Goal: Task Accomplishment & Management: Manage account settings

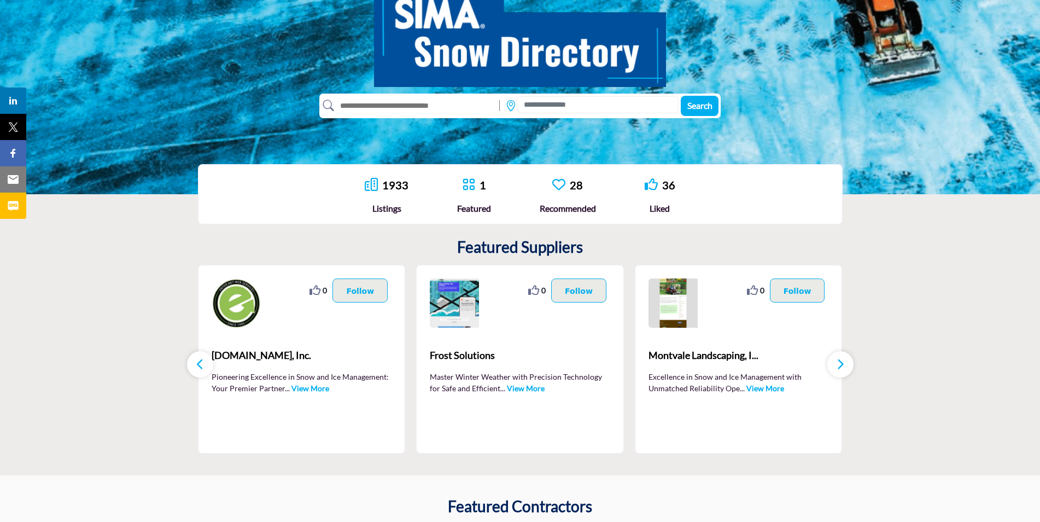
scroll to position [219, 0]
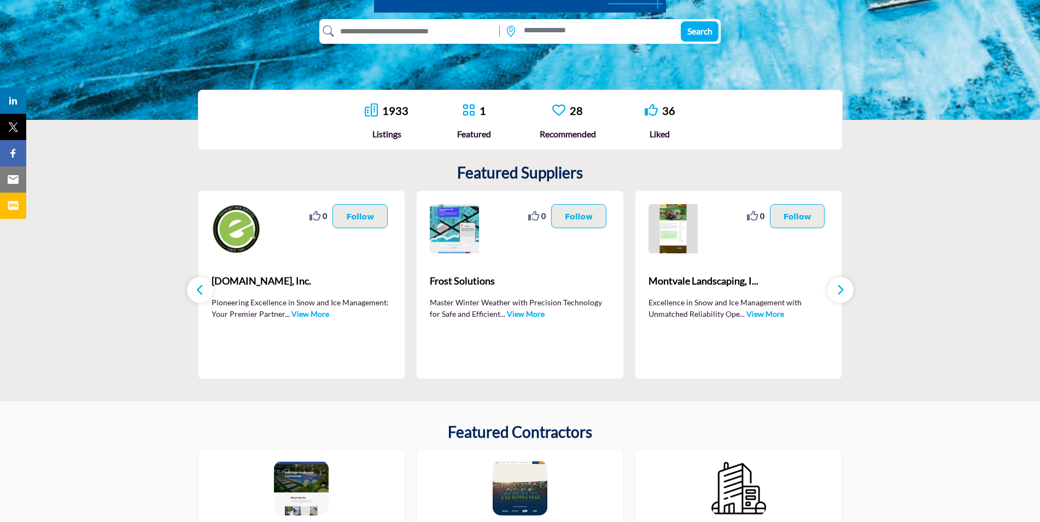
click at [837, 291] on icon "button" at bounding box center [840, 290] width 9 height 14
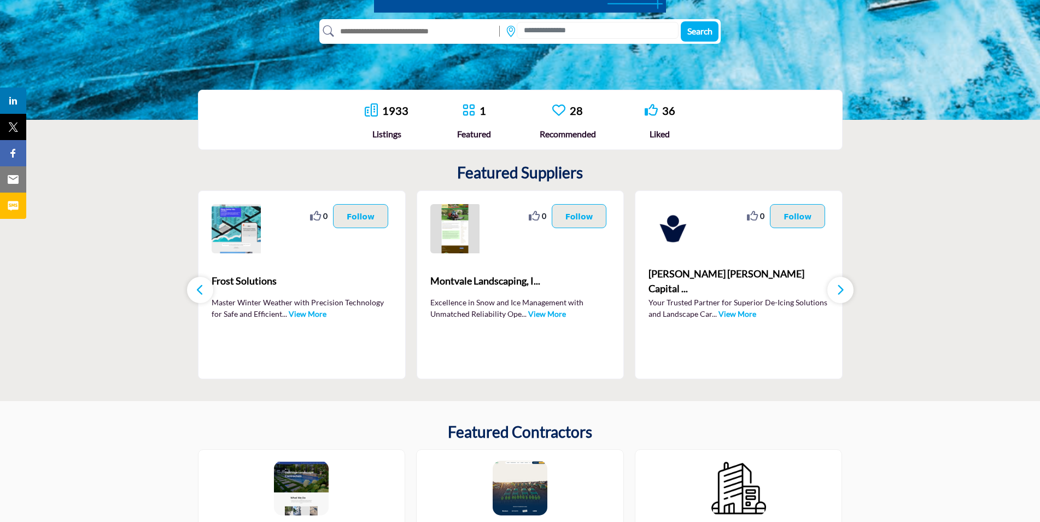
click at [837, 291] on icon "button" at bounding box center [840, 290] width 9 height 14
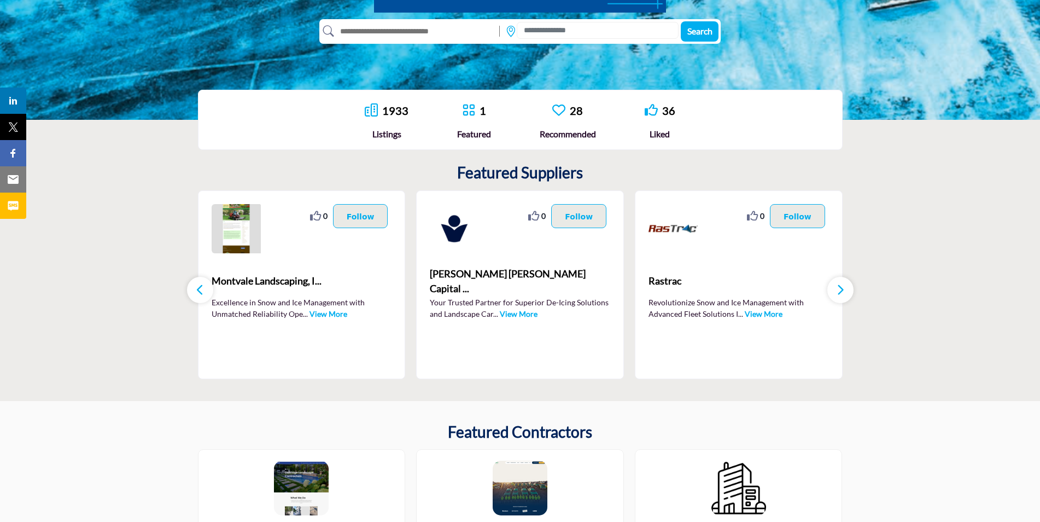
click at [837, 291] on icon "button" at bounding box center [840, 290] width 9 height 14
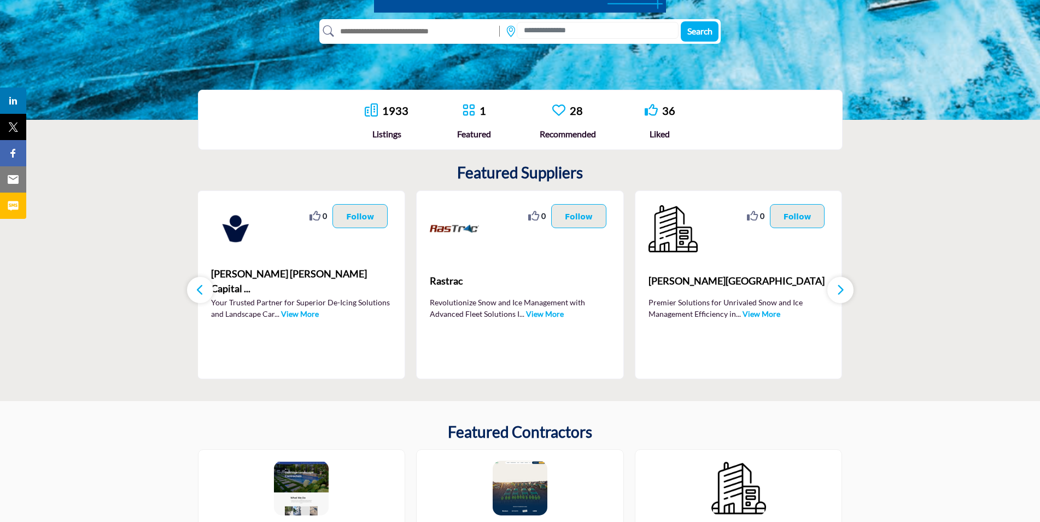
click at [837, 291] on icon "button" at bounding box center [840, 290] width 9 height 14
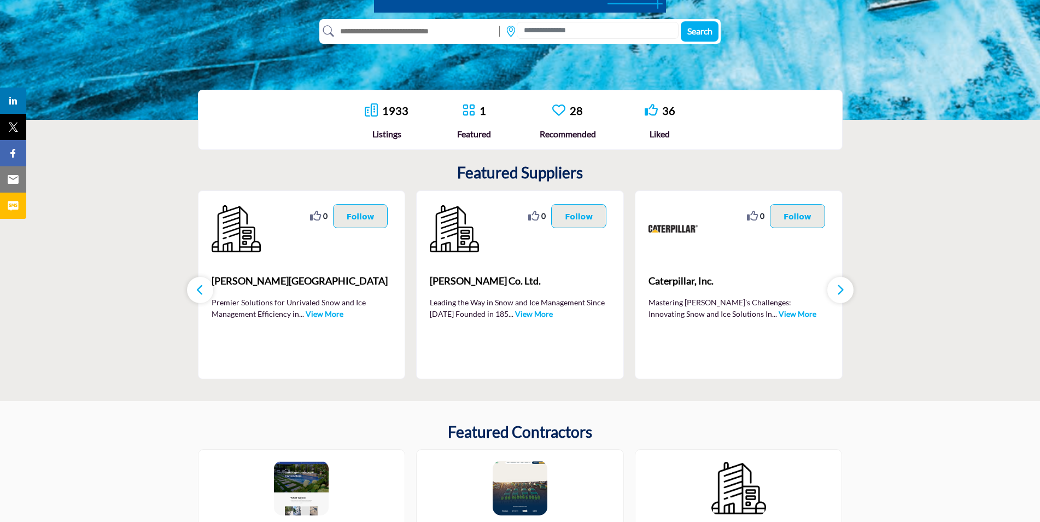
click at [837, 291] on icon "button" at bounding box center [840, 290] width 9 height 14
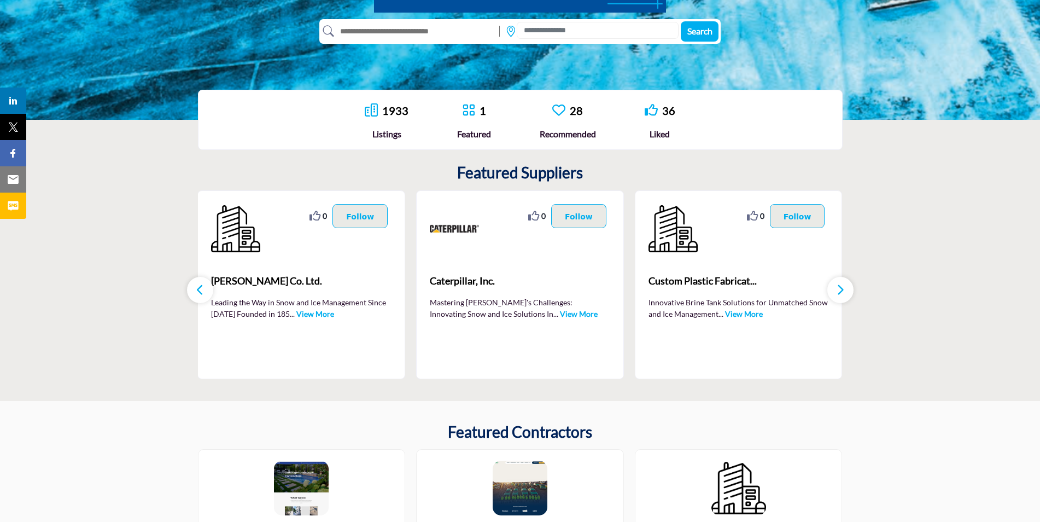
click at [837, 291] on icon "button" at bounding box center [840, 290] width 9 height 14
click at [840, 294] on icon "button" at bounding box center [840, 290] width 9 height 14
click at [841, 294] on icon "button" at bounding box center [840, 290] width 9 height 14
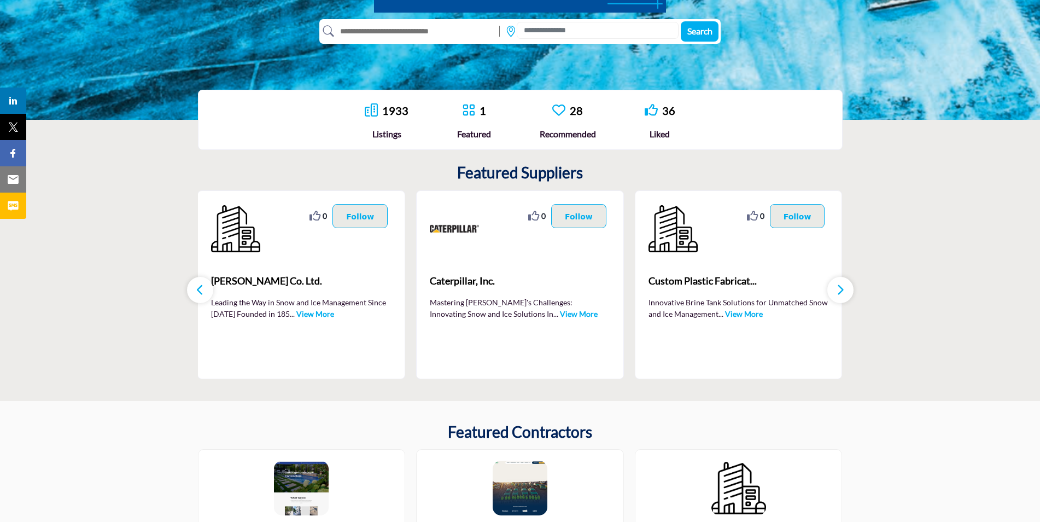
click at [841, 294] on icon "button" at bounding box center [840, 290] width 9 height 14
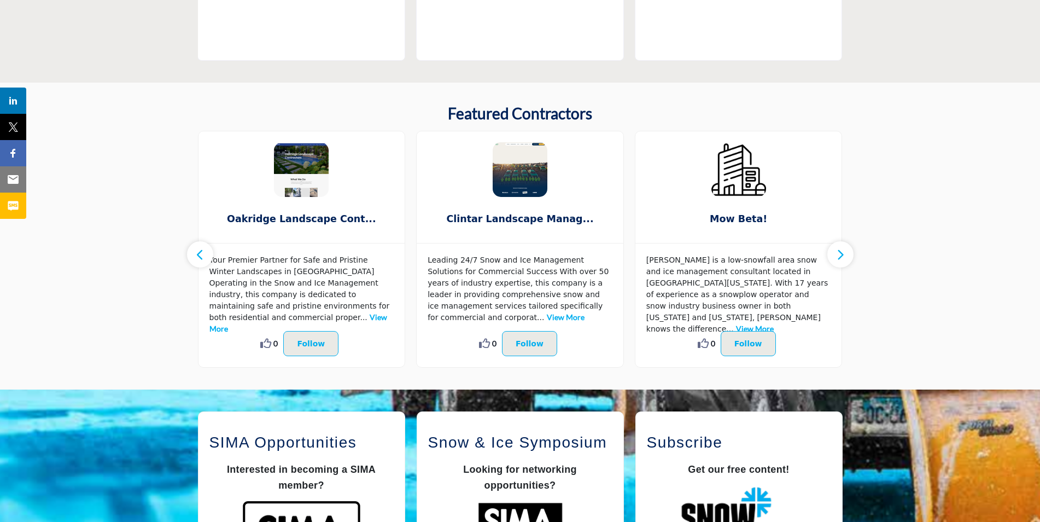
scroll to position [547, 0]
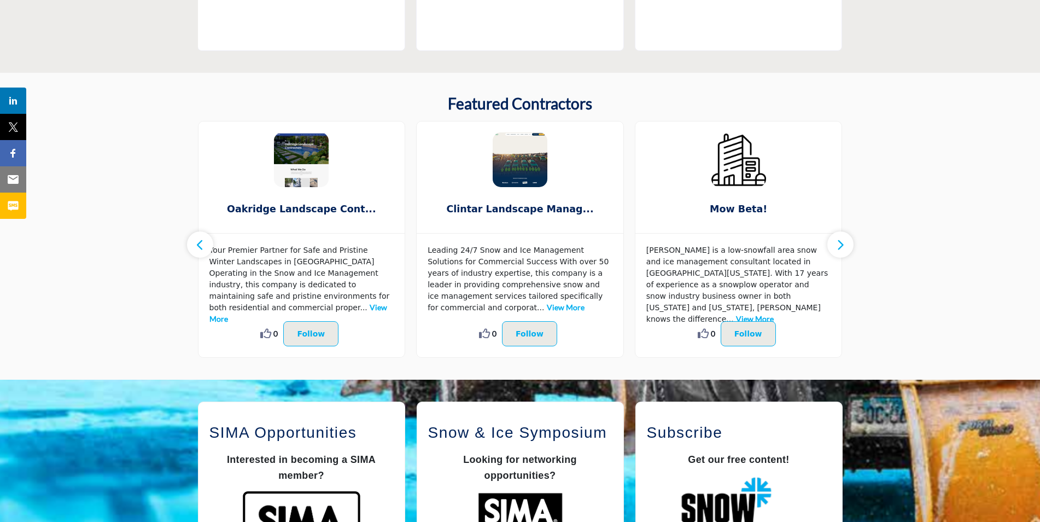
click at [838, 259] on div "Mary Abbott is a low-snowfall area snow and ice management consultant located i…" at bounding box center [739, 296] width 207 height 124
click at [841, 254] on button "button" at bounding box center [841, 244] width 26 height 26
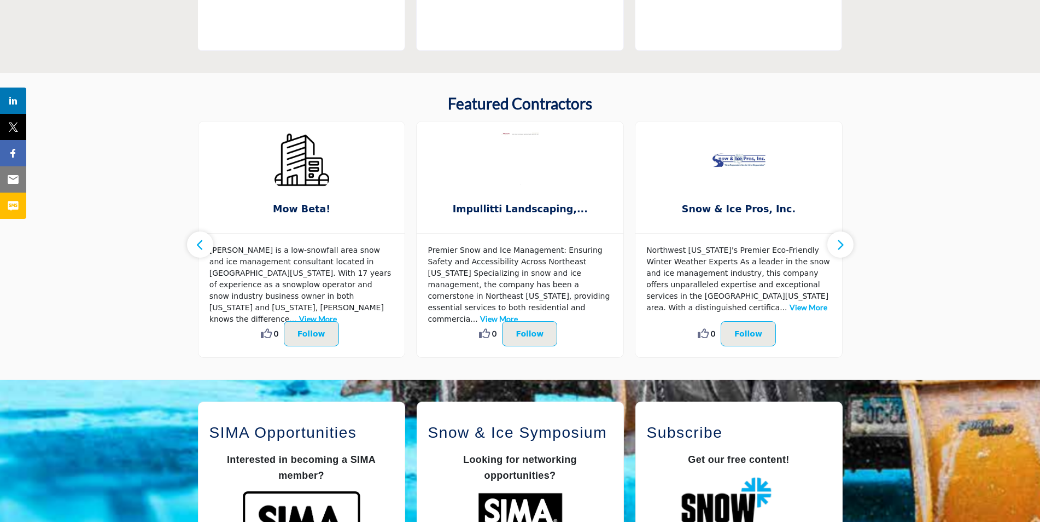
click at [841, 254] on button "button" at bounding box center [841, 244] width 26 height 26
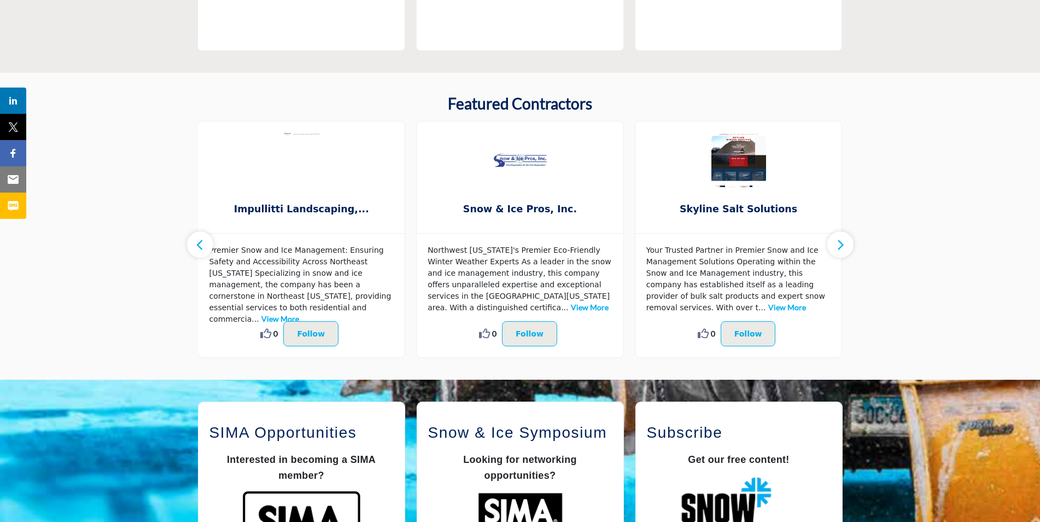
click at [841, 254] on button "button" at bounding box center [841, 244] width 26 height 26
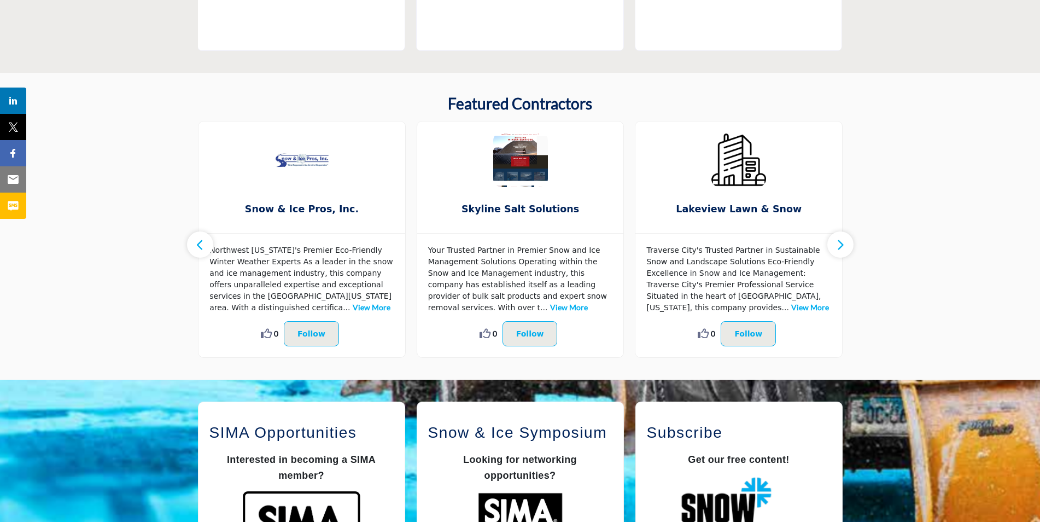
click at [841, 254] on button "button" at bounding box center [841, 244] width 26 height 26
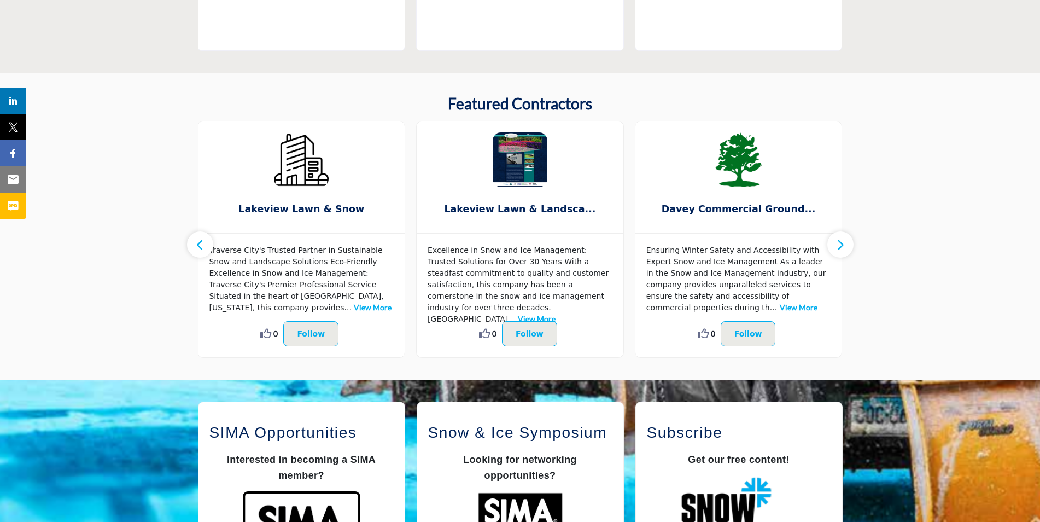
click at [841, 254] on button "button" at bounding box center [841, 244] width 26 height 26
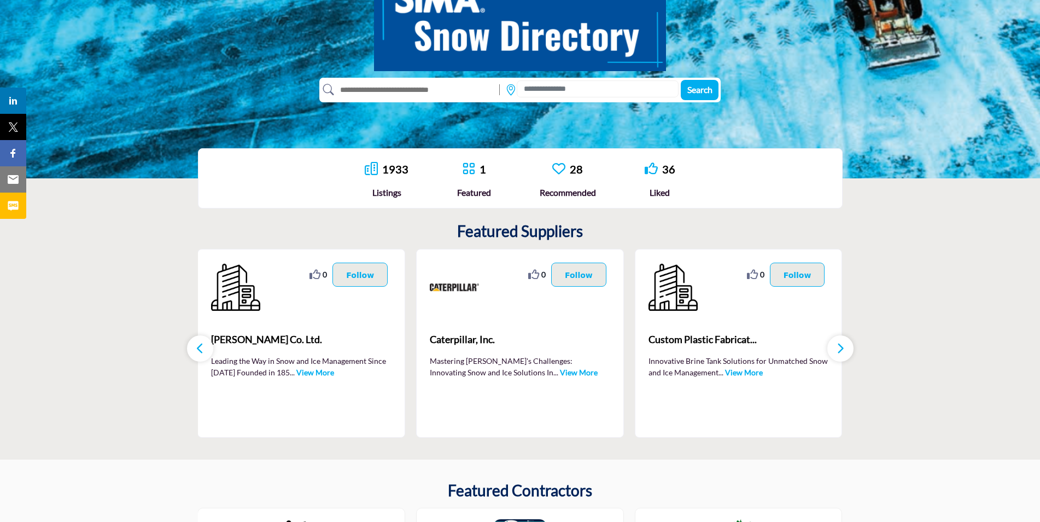
scroll to position [0, 0]
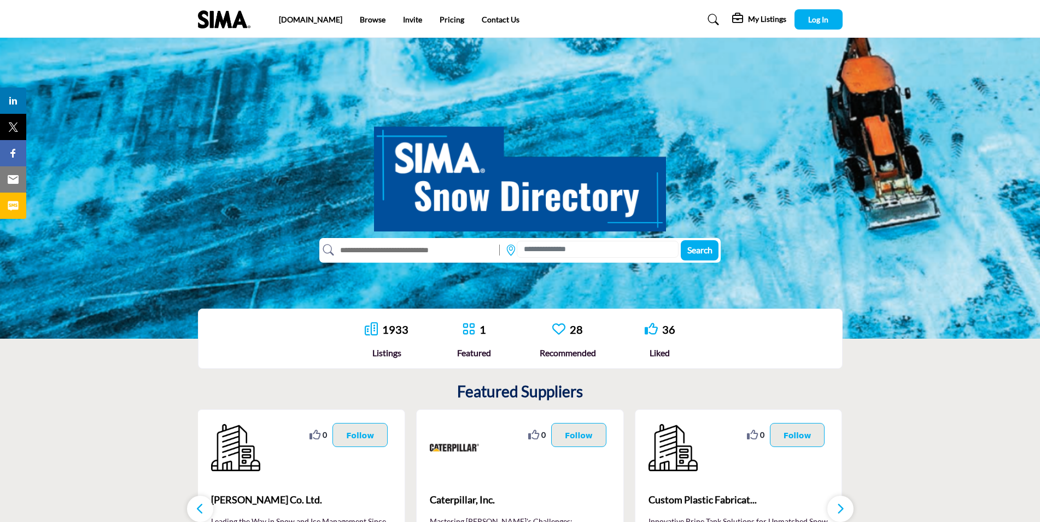
click at [380, 255] on input "text" at bounding box center [414, 250] width 160 height 18
type input "**********"
click at [681, 240] on button "Search" at bounding box center [700, 250] width 38 height 20
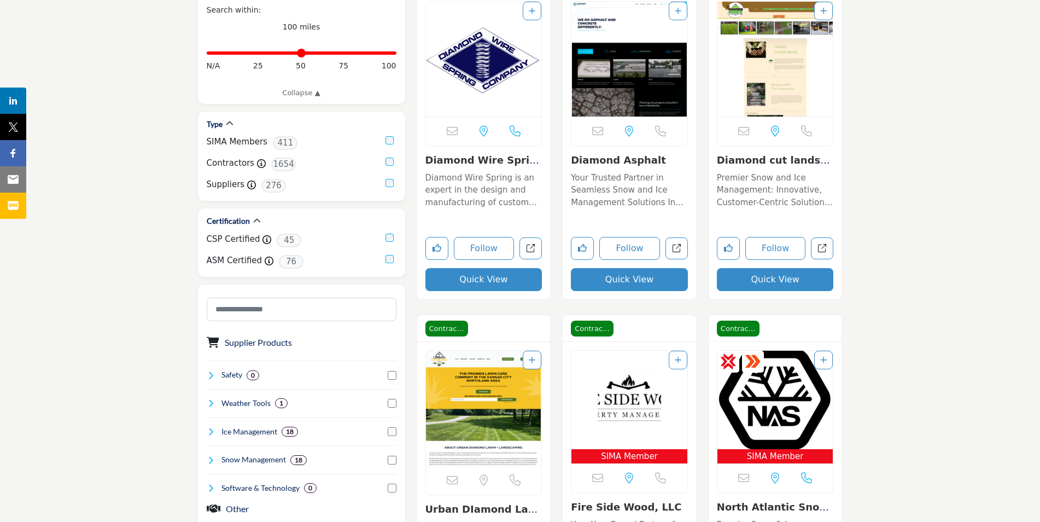
scroll to position [164, 0]
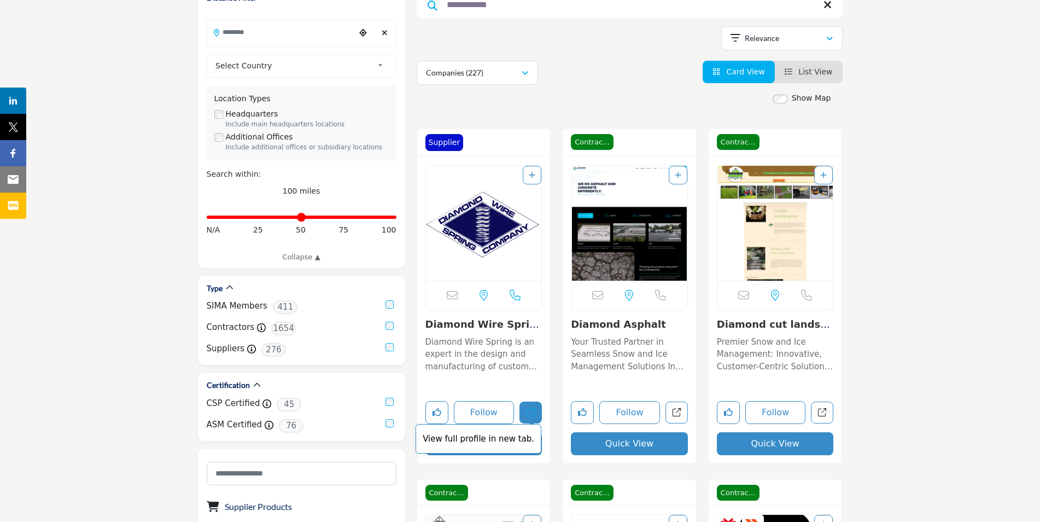
click at [537, 414] on link "View full profile in new tab." at bounding box center [531, 412] width 22 height 22
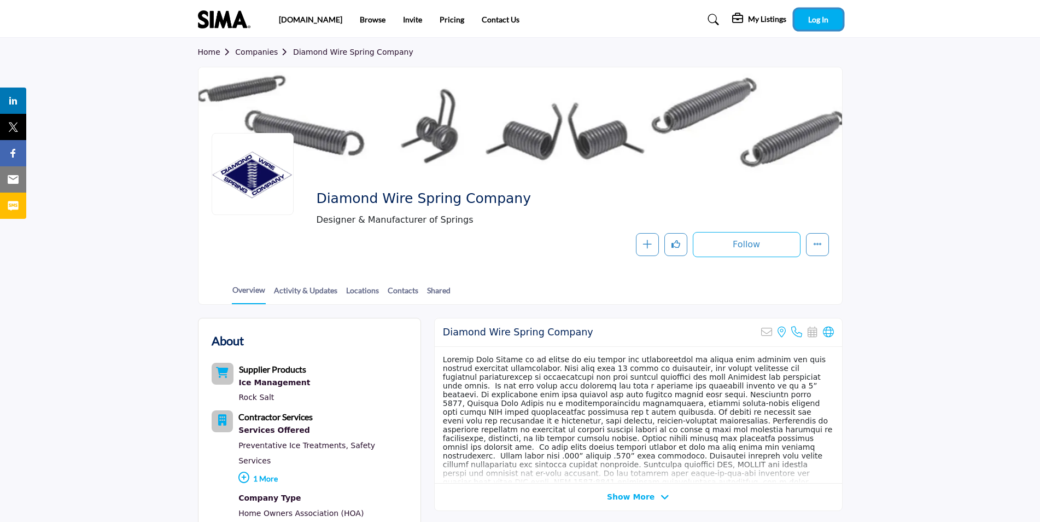
click at [815, 18] on span "Log In" at bounding box center [818, 19] width 20 height 9
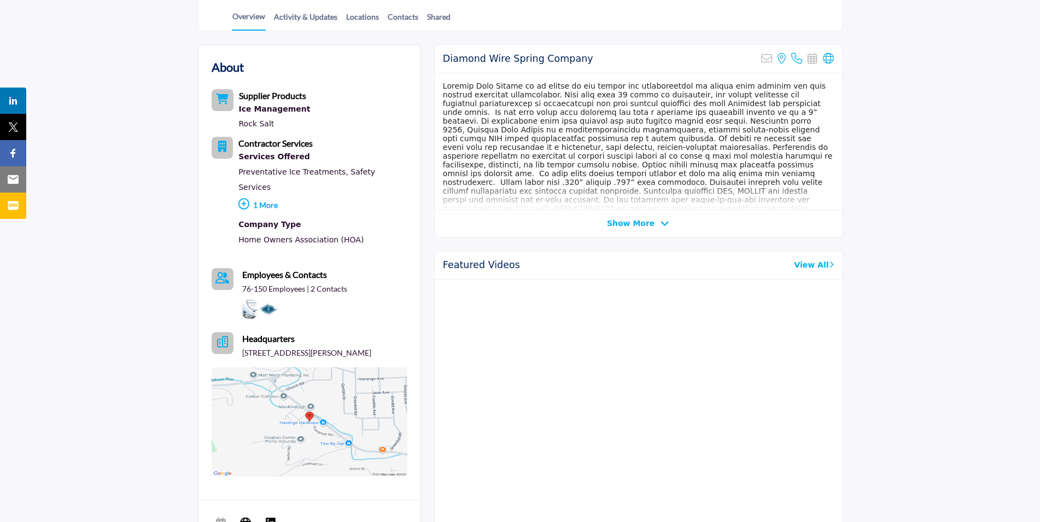
scroll to position [273, 0]
click at [255, 195] on p "1 More" at bounding box center [322, 207] width 169 height 24
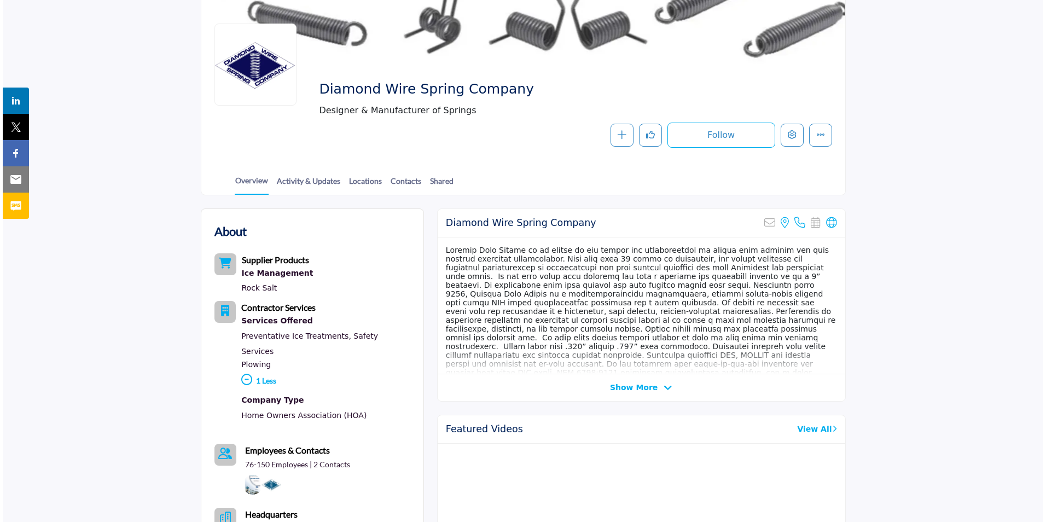
scroll to position [0, 0]
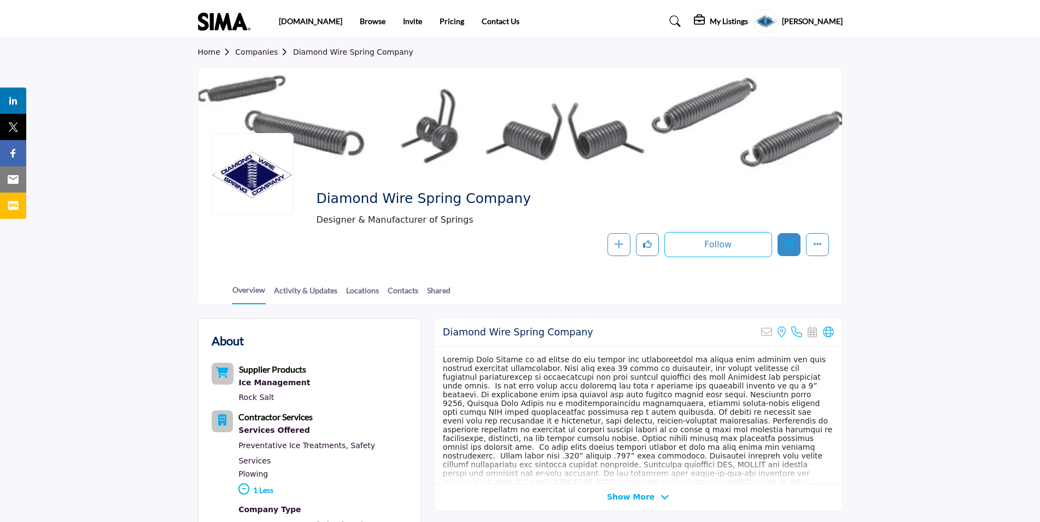
click at [787, 242] on icon "Edit company" at bounding box center [789, 244] width 9 height 9
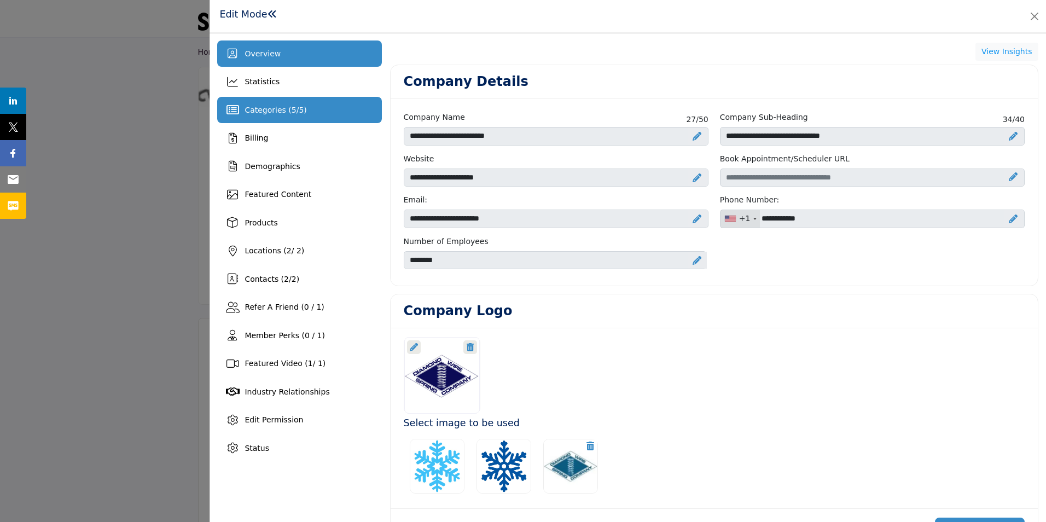
click at [284, 110] on span "Categories ( 5 / 5 )" at bounding box center [275, 110] width 62 height 9
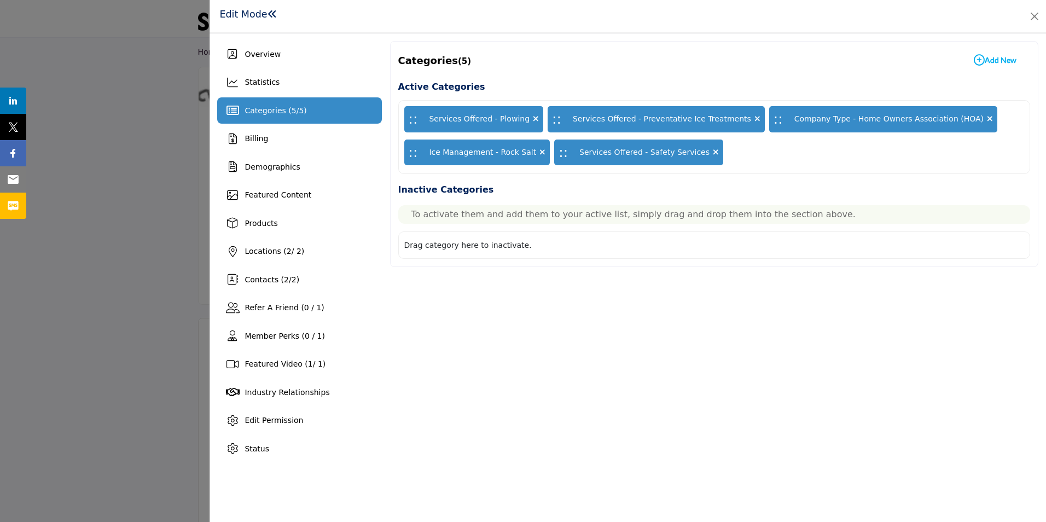
click at [978, 61] on icon "button" at bounding box center [979, 60] width 11 height 11
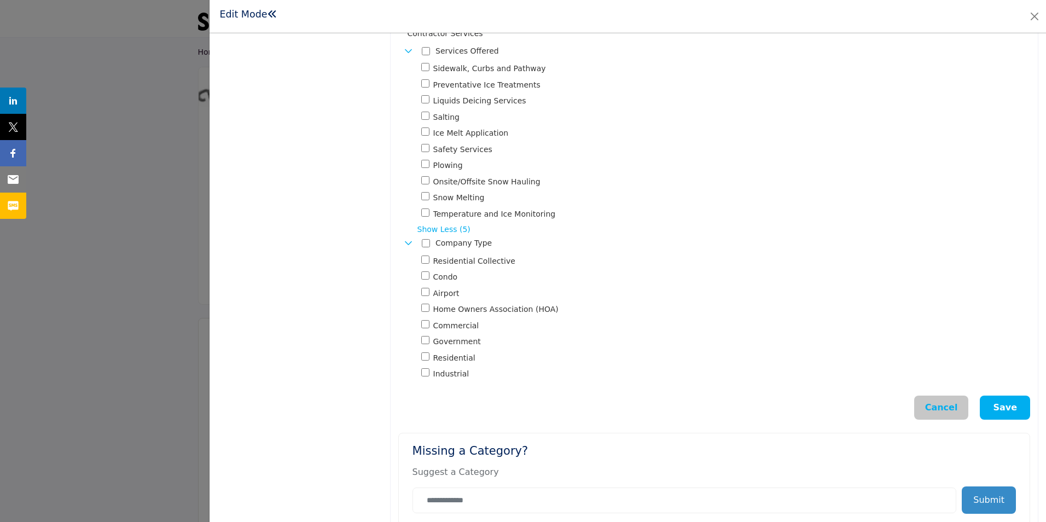
scroll to position [597, 0]
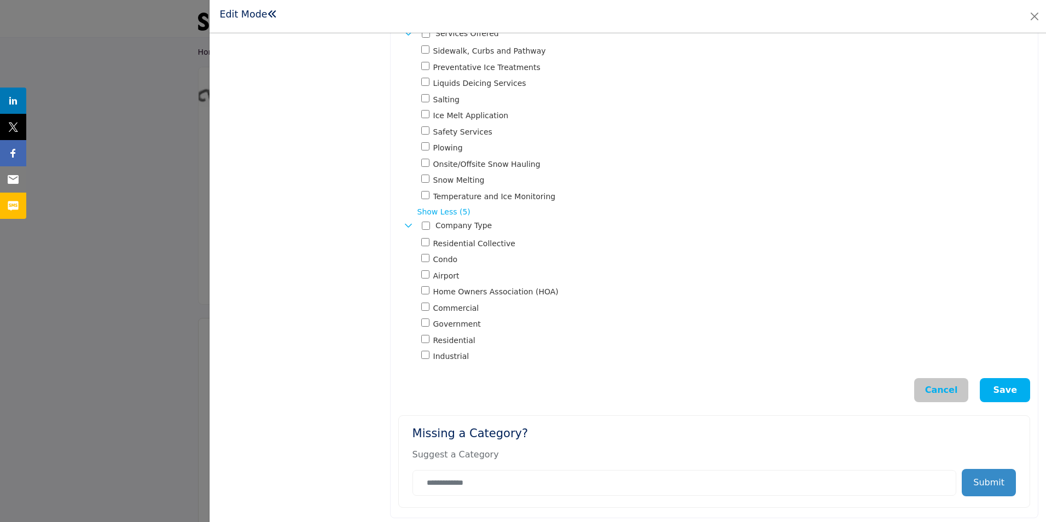
click at [407, 221] on icon "Toggle Category" at bounding box center [408, 225] width 9 height 9
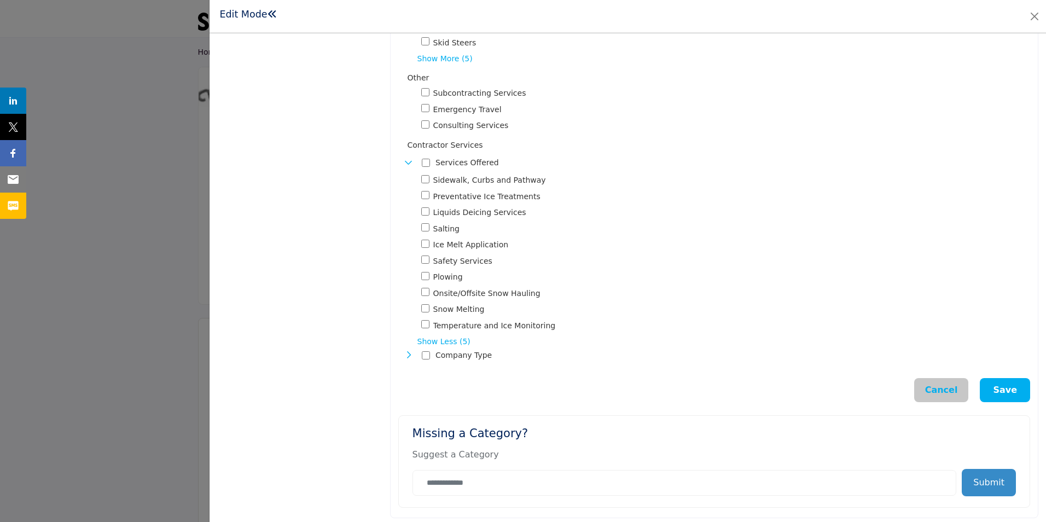
scroll to position [249, 0]
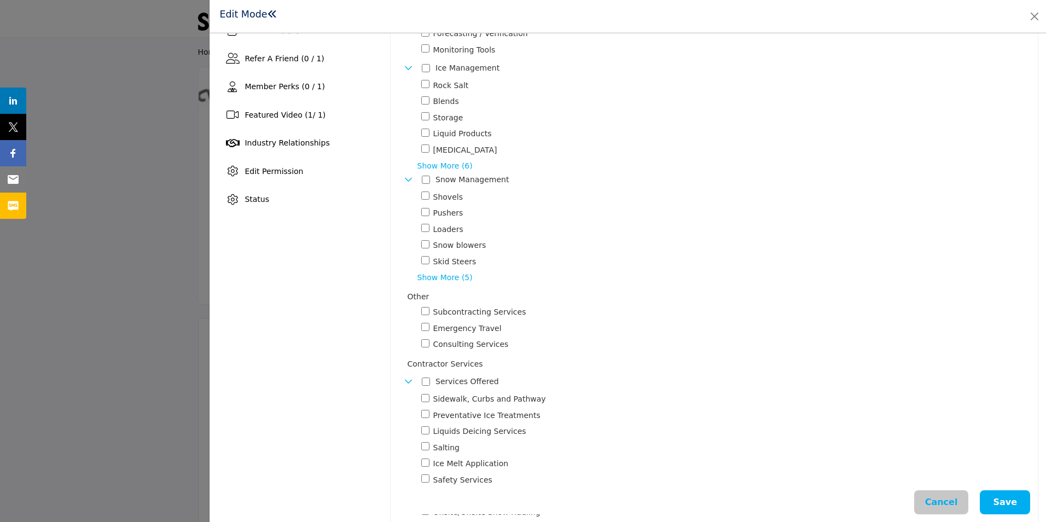
click at [430, 276] on span "Show More (5)" at bounding box center [723, 277] width 613 height 11
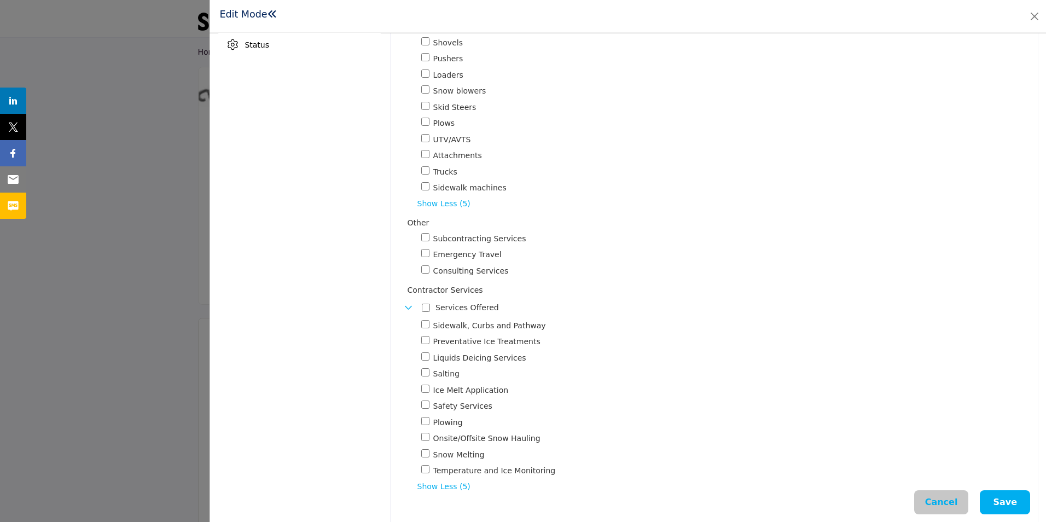
scroll to position [438, 0]
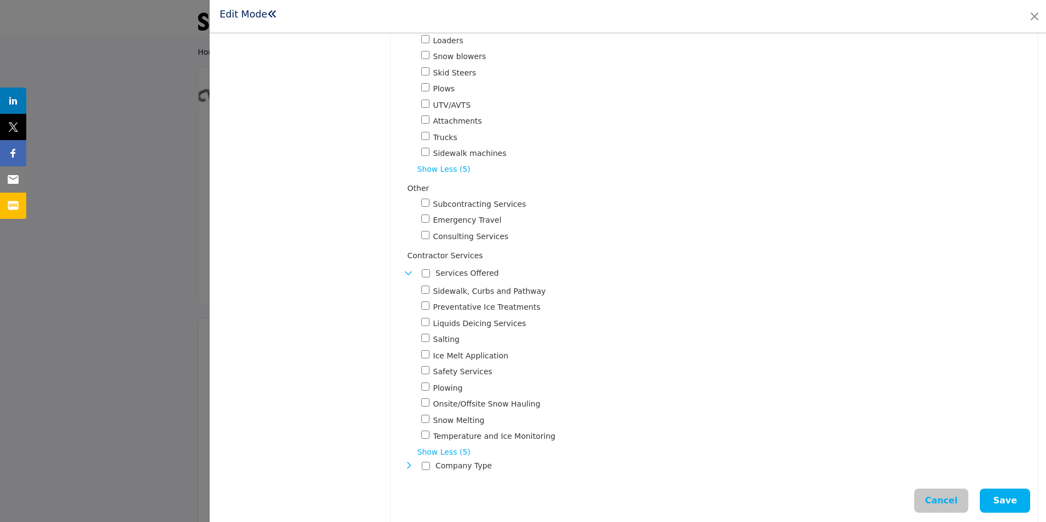
click at [410, 273] on icon "Toggle Category" at bounding box center [408, 273] width 9 height 9
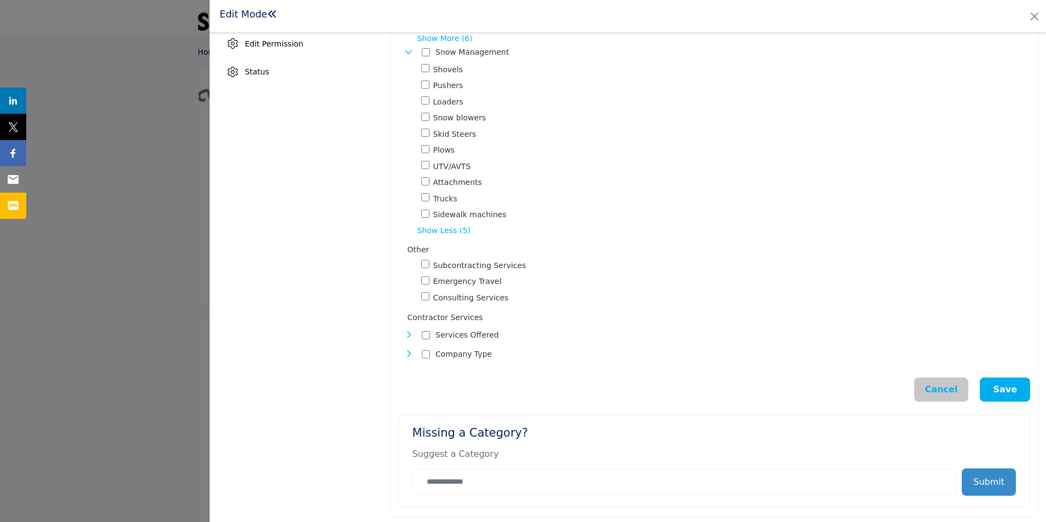
scroll to position [376, 0]
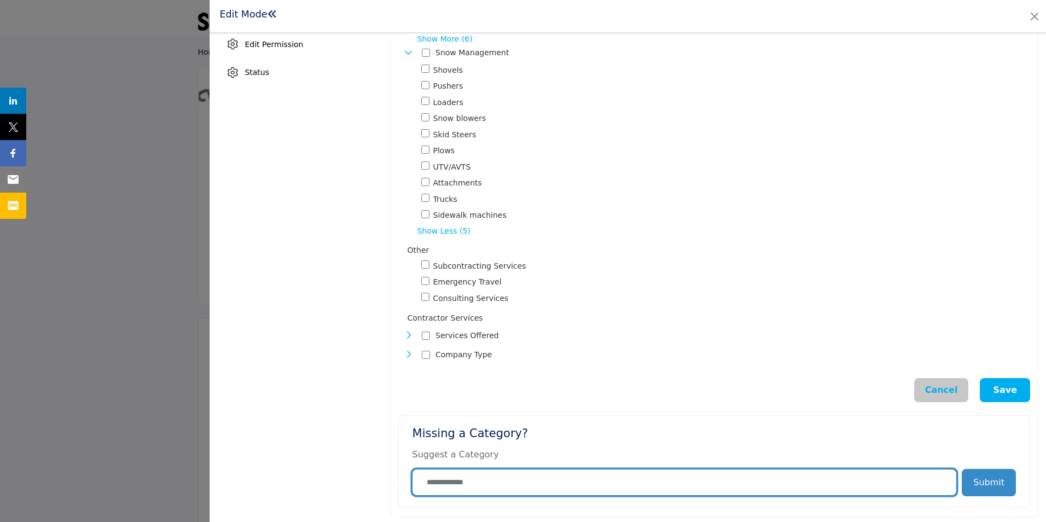
click at [513, 483] on input "Category Name" at bounding box center [684, 482] width 544 height 26
type input "**********"
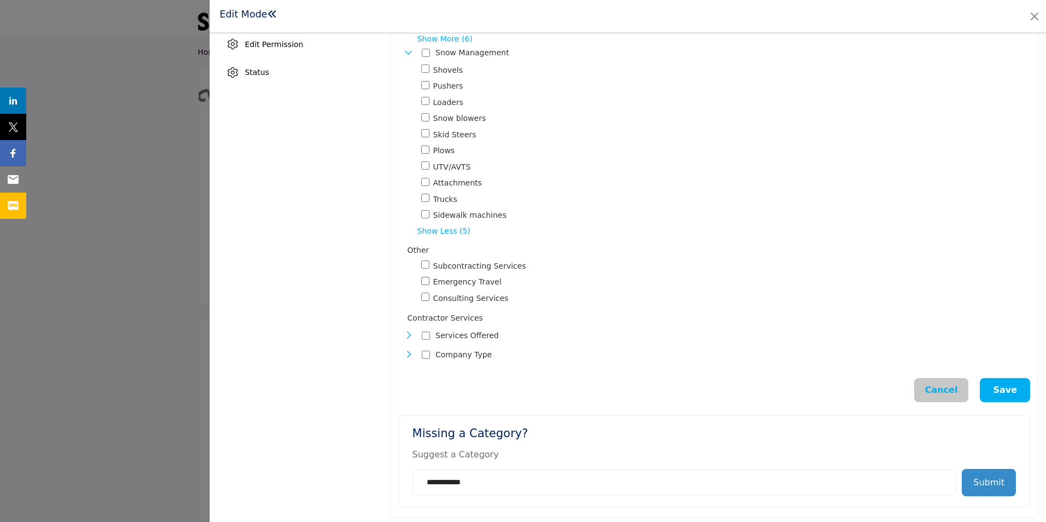
click at [983, 481] on button "Submit" at bounding box center [989, 482] width 54 height 27
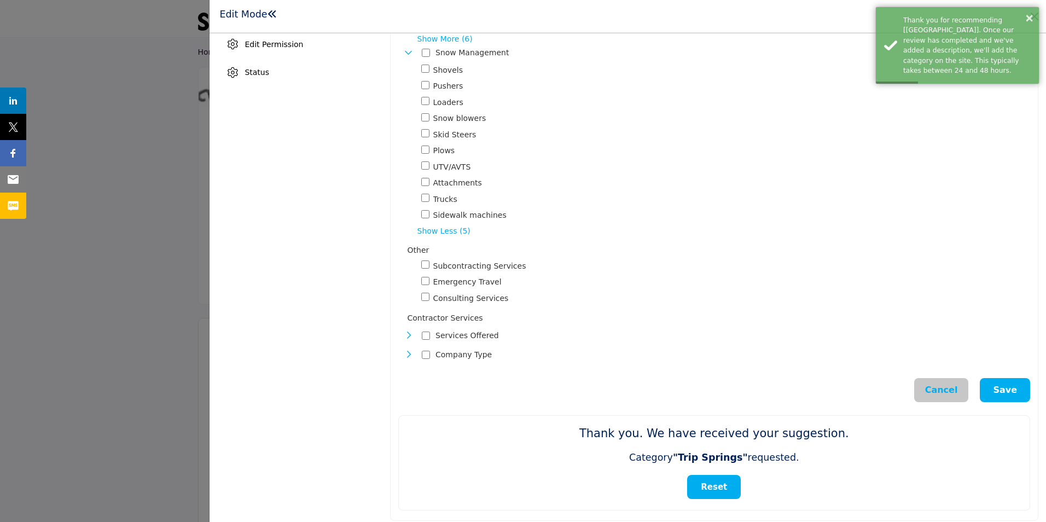
scroll to position [0, 0]
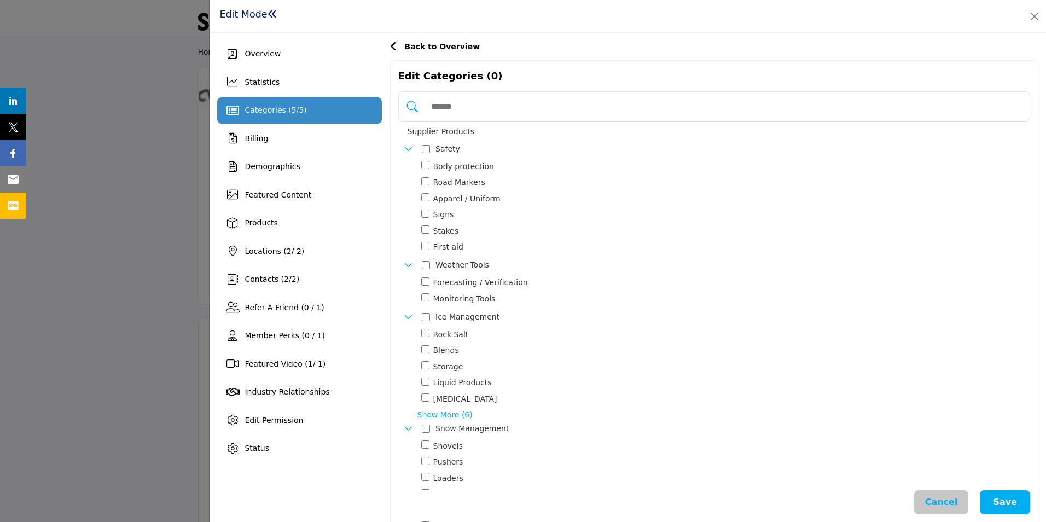
click at [407, 316] on icon "Toggle Category" at bounding box center [408, 316] width 9 height 9
click at [409, 266] on icon "Toggle Category" at bounding box center [408, 264] width 9 height 9
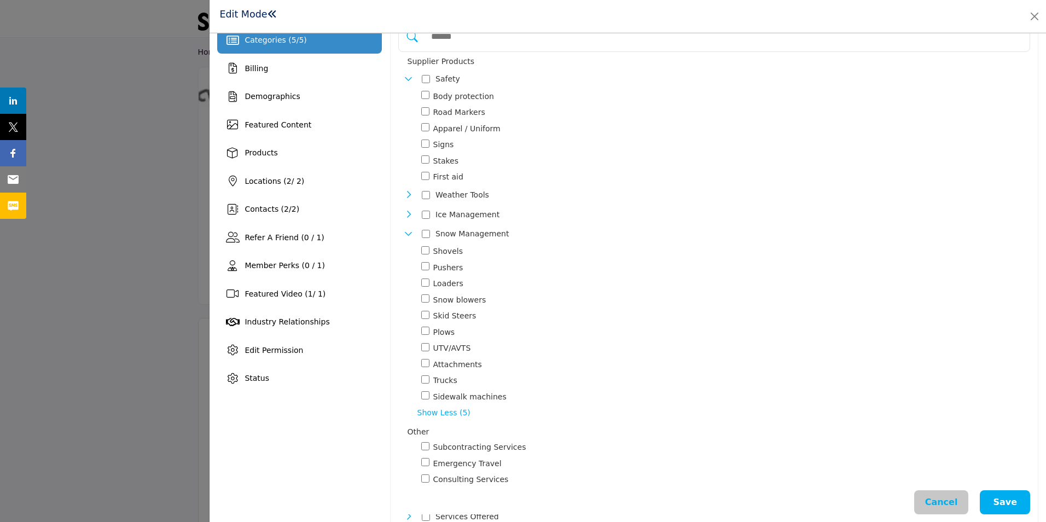
scroll to position [254, 0]
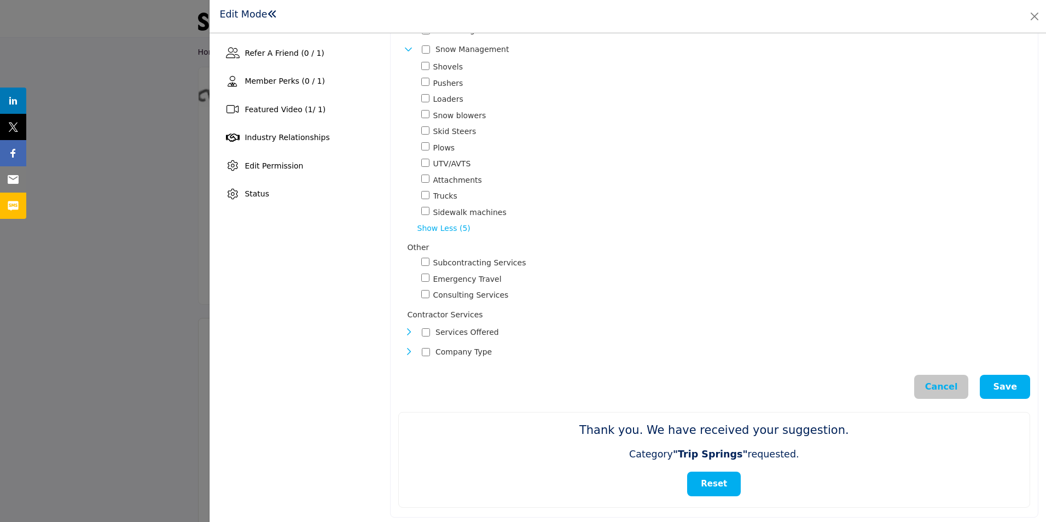
click at [405, 349] on icon "Toggle Category" at bounding box center [408, 351] width 9 height 9
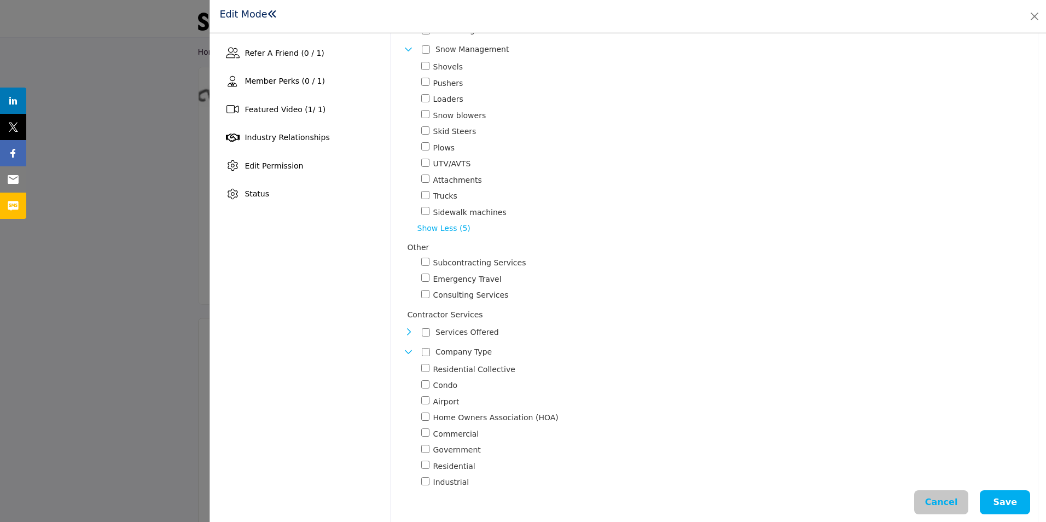
click at [405, 349] on icon "Toggle Category" at bounding box center [408, 351] width 9 height 9
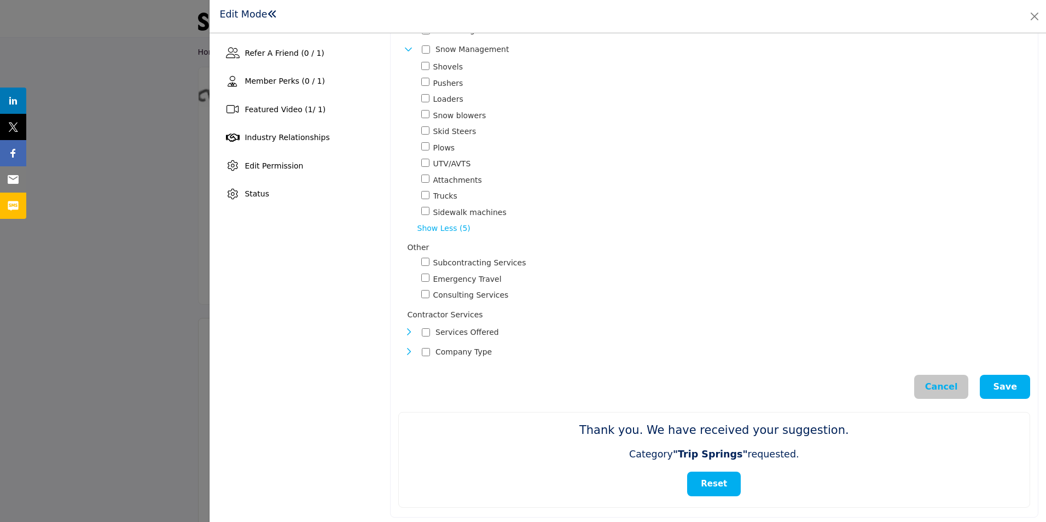
click at [1006, 388] on button "Save" at bounding box center [1005, 387] width 50 height 24
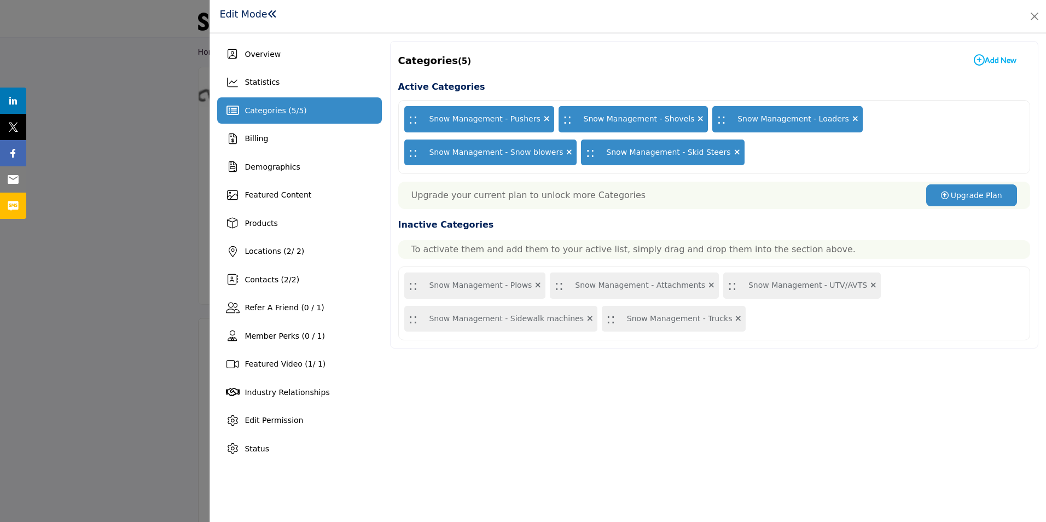
click at [852, 118] on icon at bounding box center [855, 119] width 6 height 8
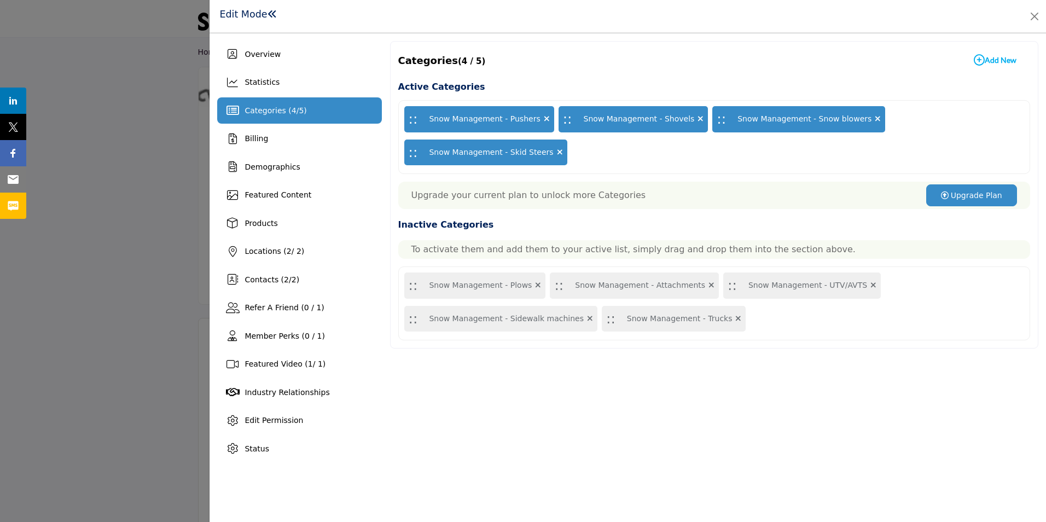
click at [875, 118] on icon at bounding box center [878, 119] width 6 height 8
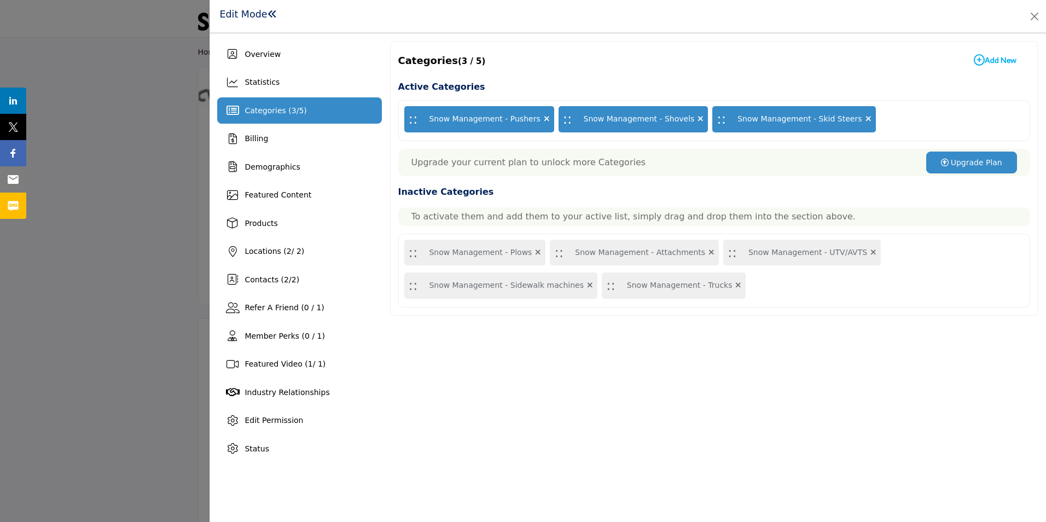
drag, startPoint x: 470, startPoint y: 250, endPoint x: 923, endPoint y: 119, distance: 470.8
click at [923, 119] on div "Active Categories :: Snow Management - Pushers :: Snow Management - Shovels :: …" at bounding box center [714, 193] width 632 height 228
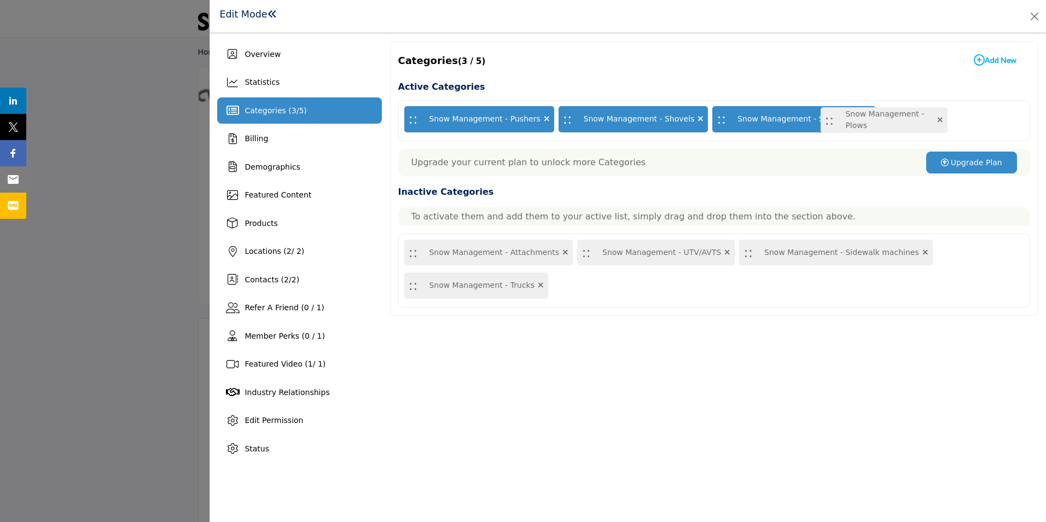
drag, startPoint x: 411, startPoint y: 251, endPoint x: 848, endPoint y: 118, distance: 456.9
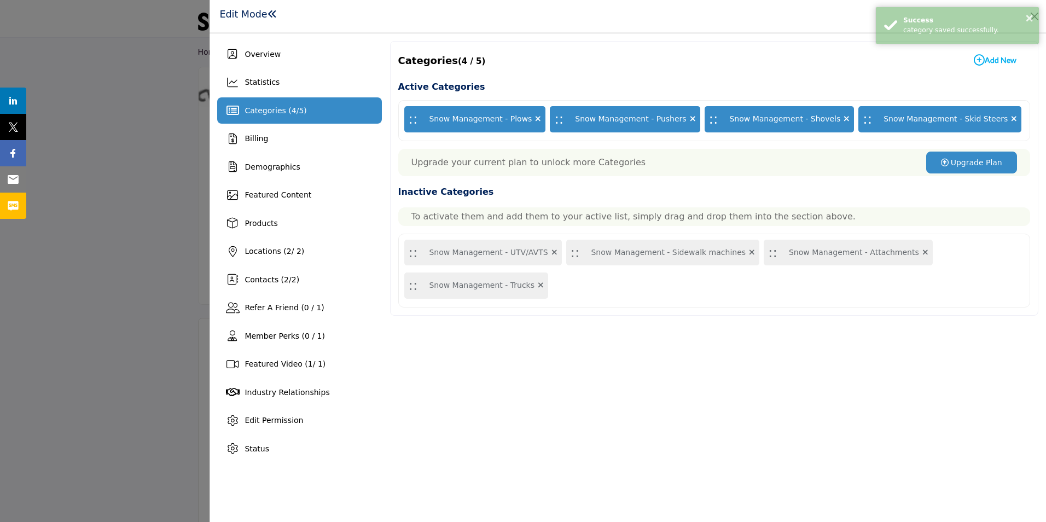
click at [843, 118] on icon at bounding box center [846, 119] width 6 height 8
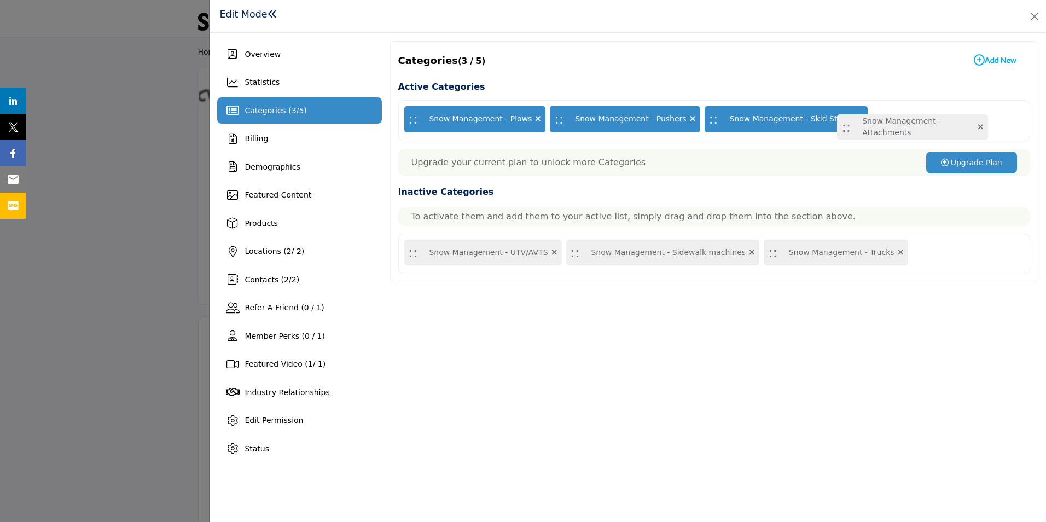
drag, startPoint x: 732, startPoint y: 253, endPoint x: 843, endPoint y: 126, distance: 168.6
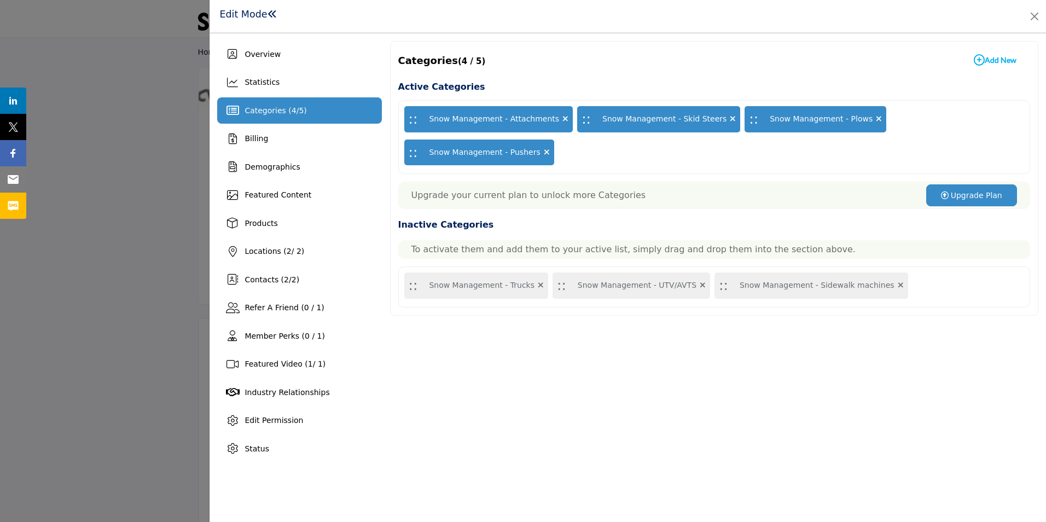
click at [538, 281] on icon at bounding box center [541, 285] width 6 height 8
click at [527, 272] on div ":: Snow Management - UTV/AVTS" at bounding box center [483, 285] width 158 height 26
click at [551, 281] on icon at bounding box center [554, 285] width 6 height 8
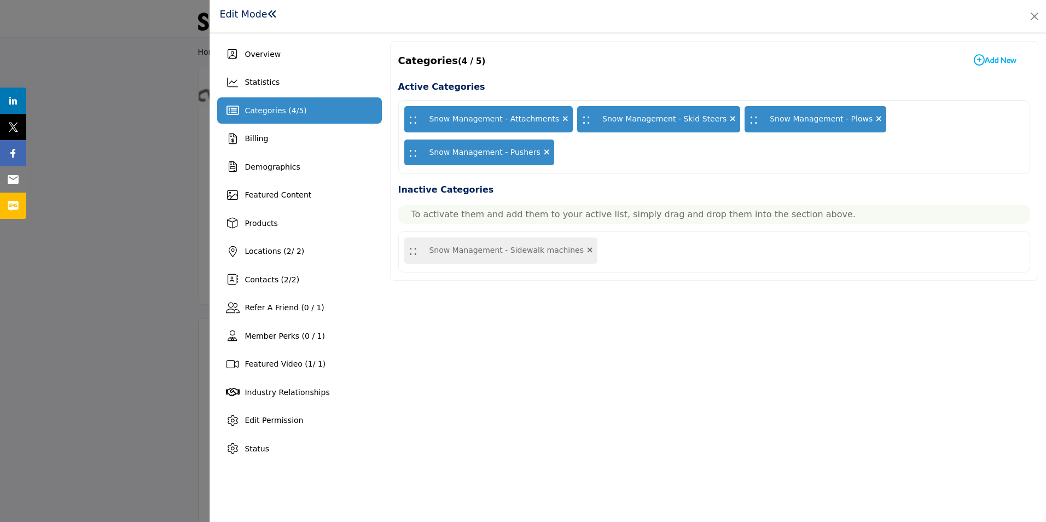
click at [587, 246] on icon at bounding box center [590, 250] width 6 height 8
click at [270, 18] on span at bounding box center [272, 14] width 10 height 10
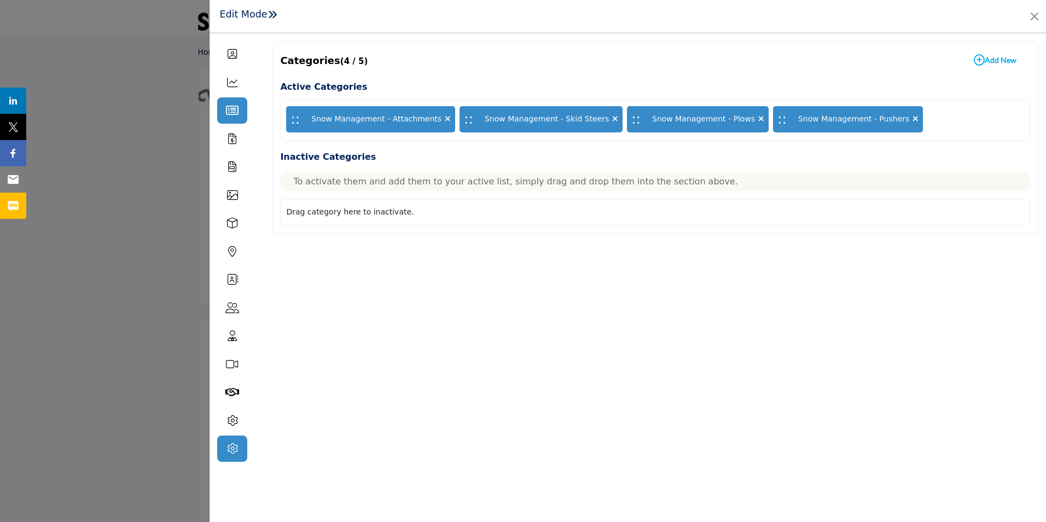
click at [232, 447] on icon at bounding box center [232, 448] width 11 height 11
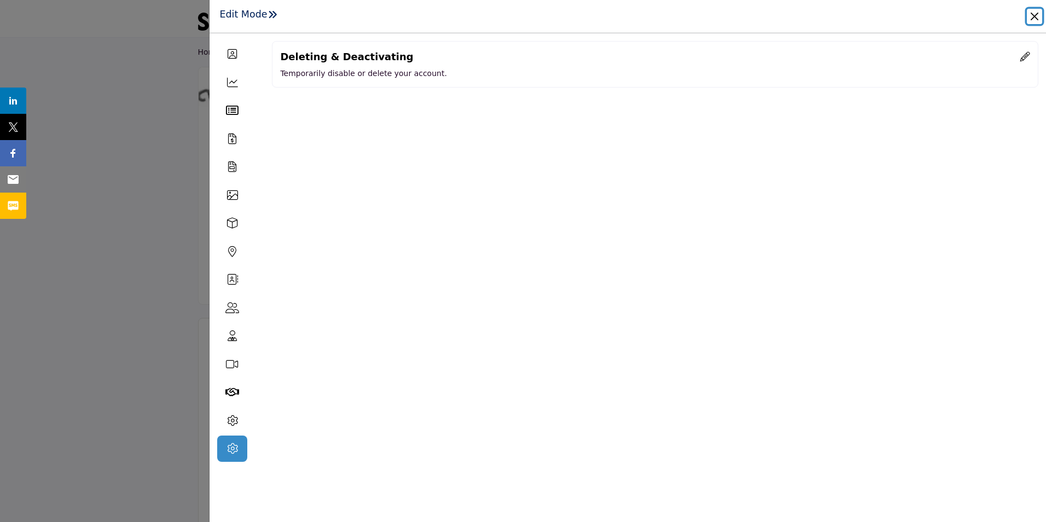
click at [1038, 19] on button "Close" at bounding box center [1034, 16] width 15 height 15
